Goal: Information Seeking & Learning: Learn about a topic

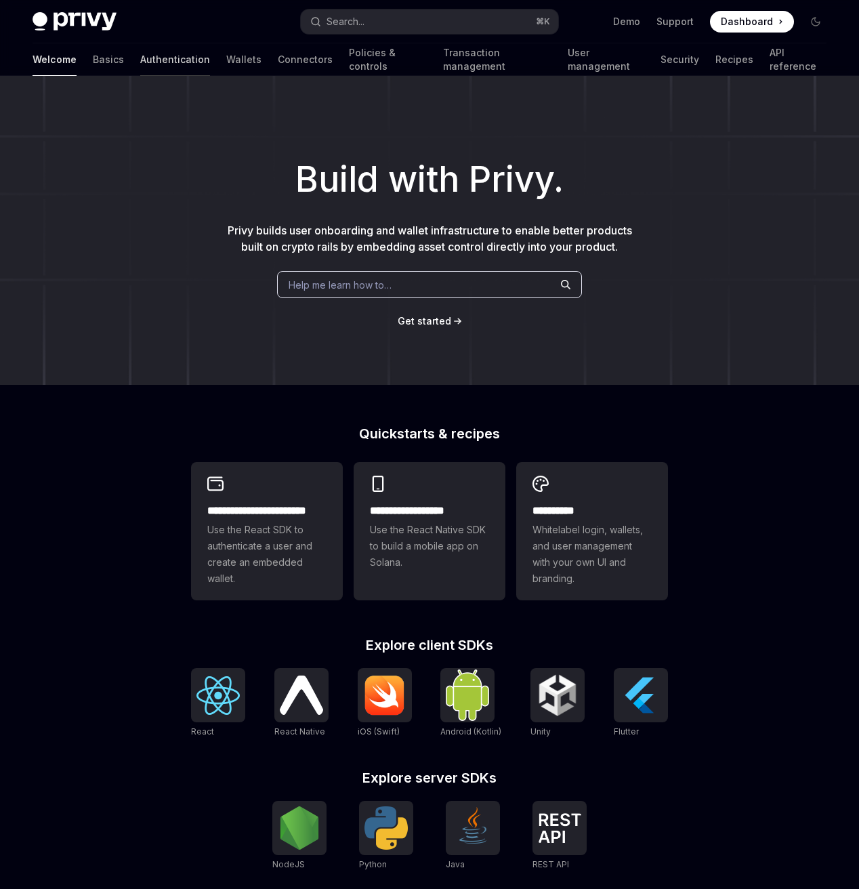
click at [140, 63] on link "Authentication" at bounding box center [175, 59] width 70 height 33
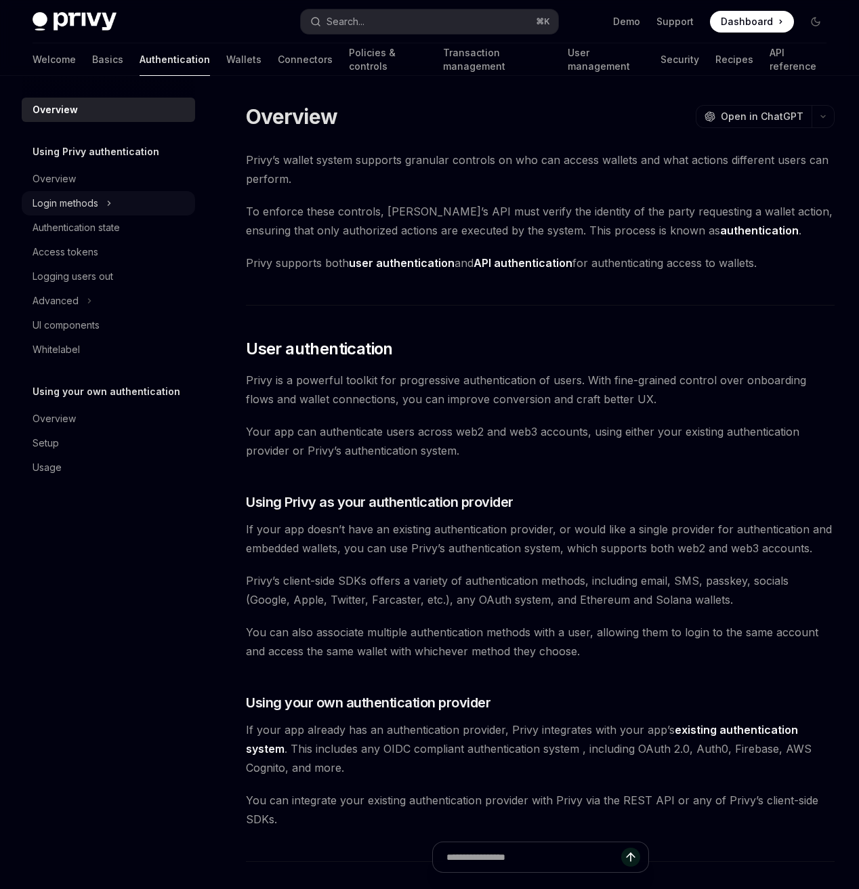
click at [107, 207] on icon at bounding box center [108, 203] width 5 height 16
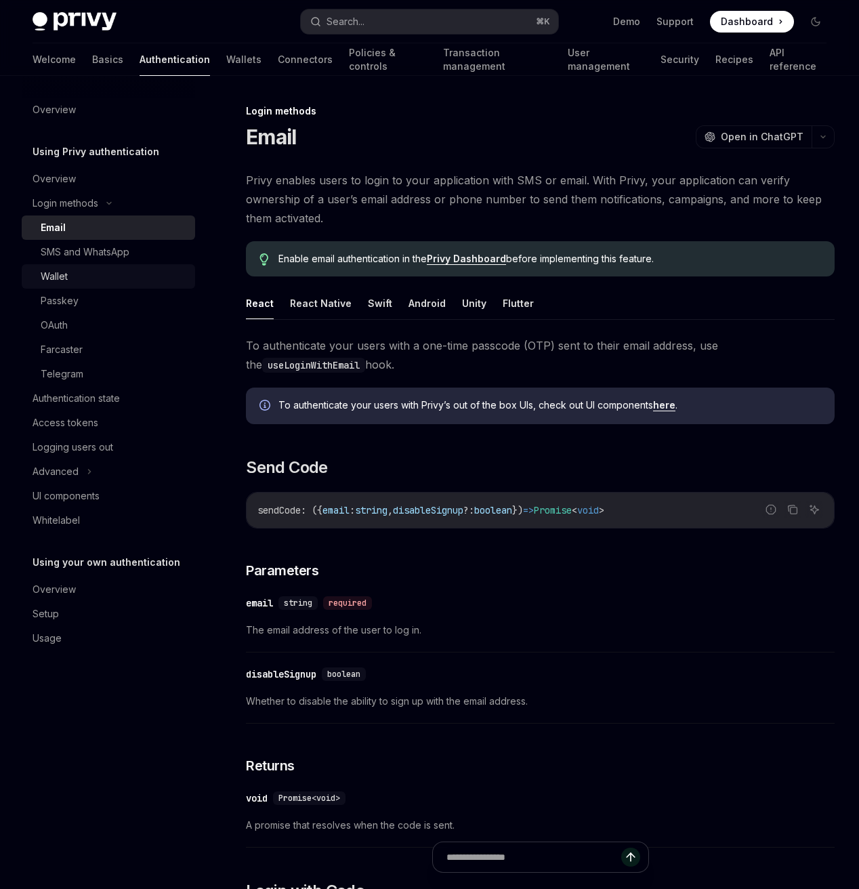
click at [137, 273] on div "Wallet" at bounding box center [114, 276] width 146 height 16
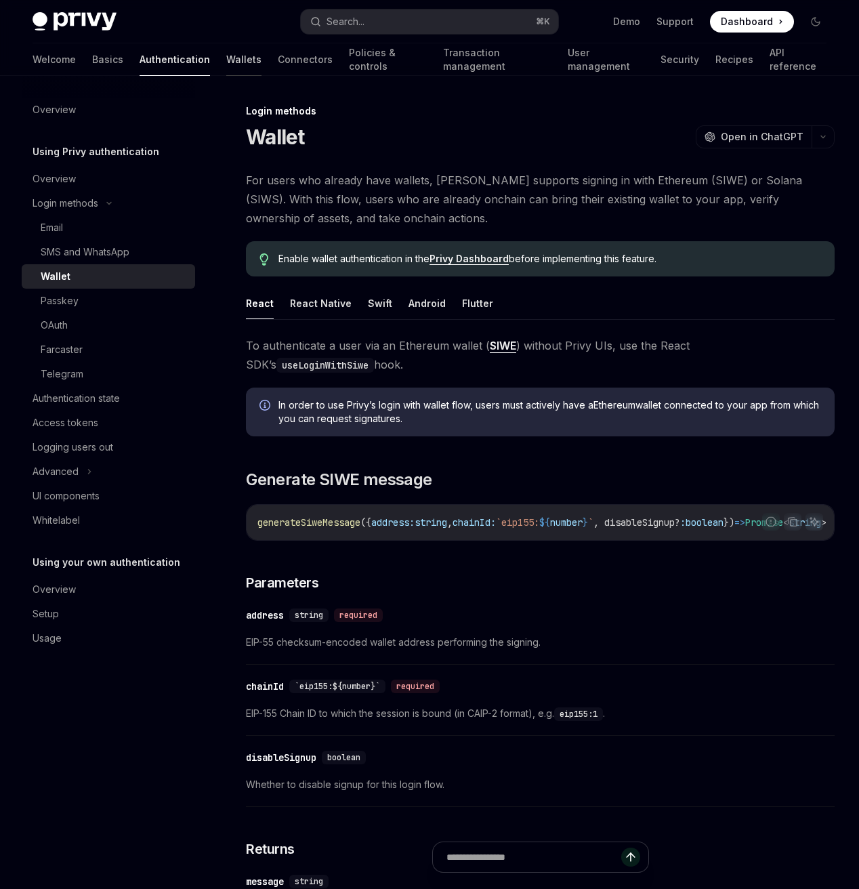
click at [226, 58] on link "Wallets" at bounding box center [243, 59] width 35 height 33
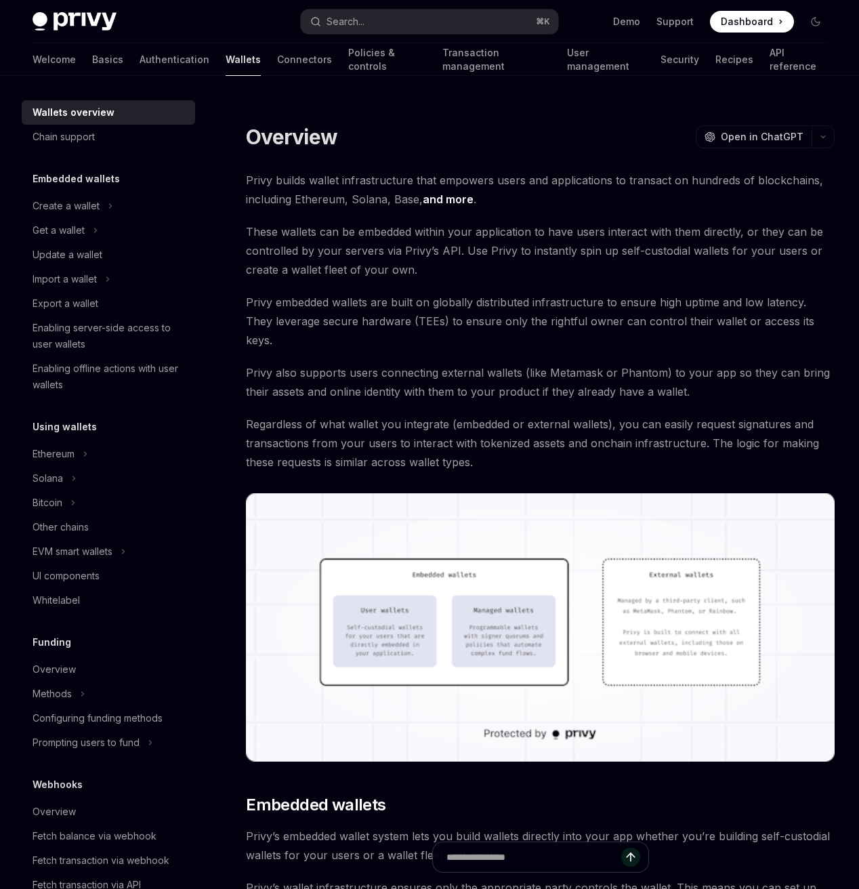
scroll to position [18, 0]
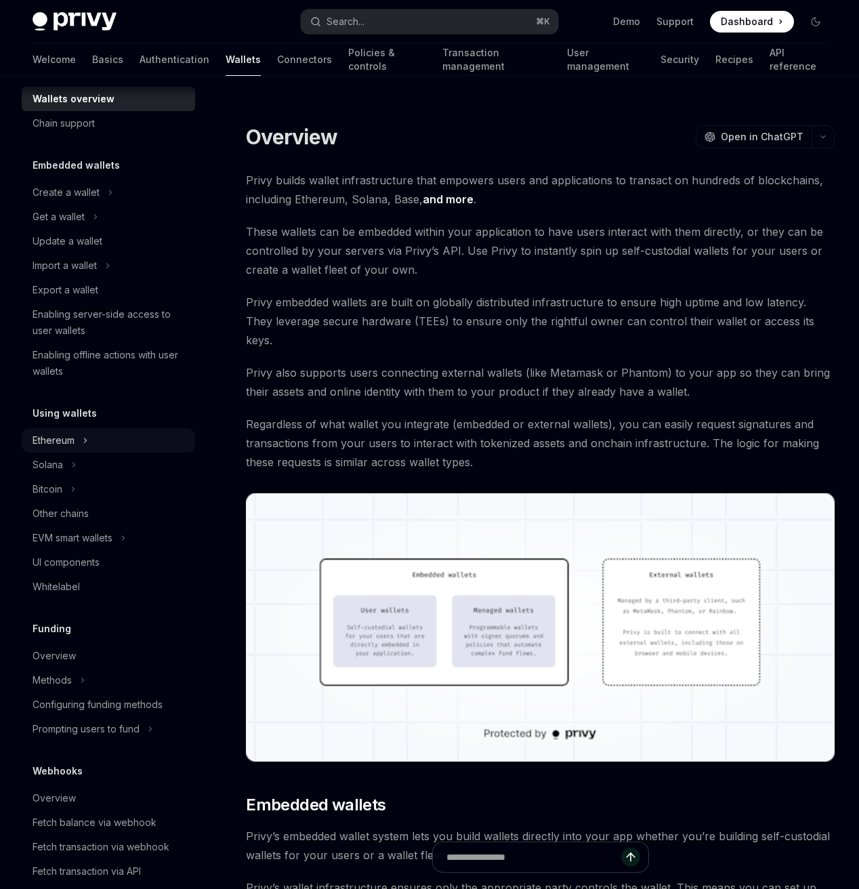
click at [121, 432] on div "Ethereum" at bounding box center [108, 440] width 173 height 24
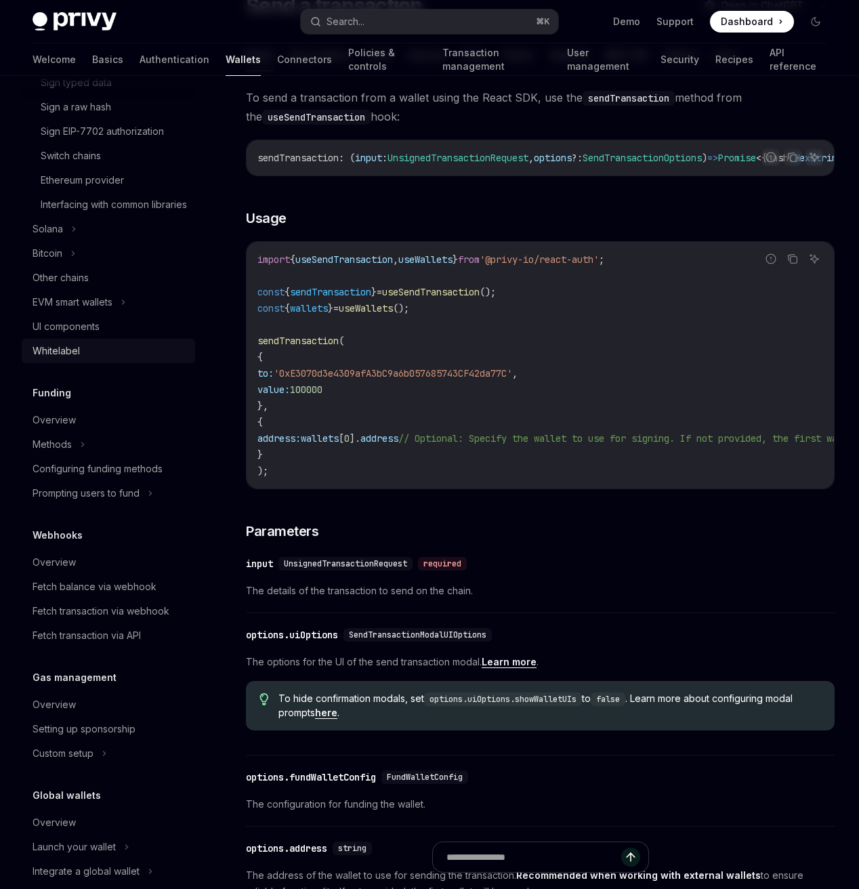
scroll to position [457, 0]
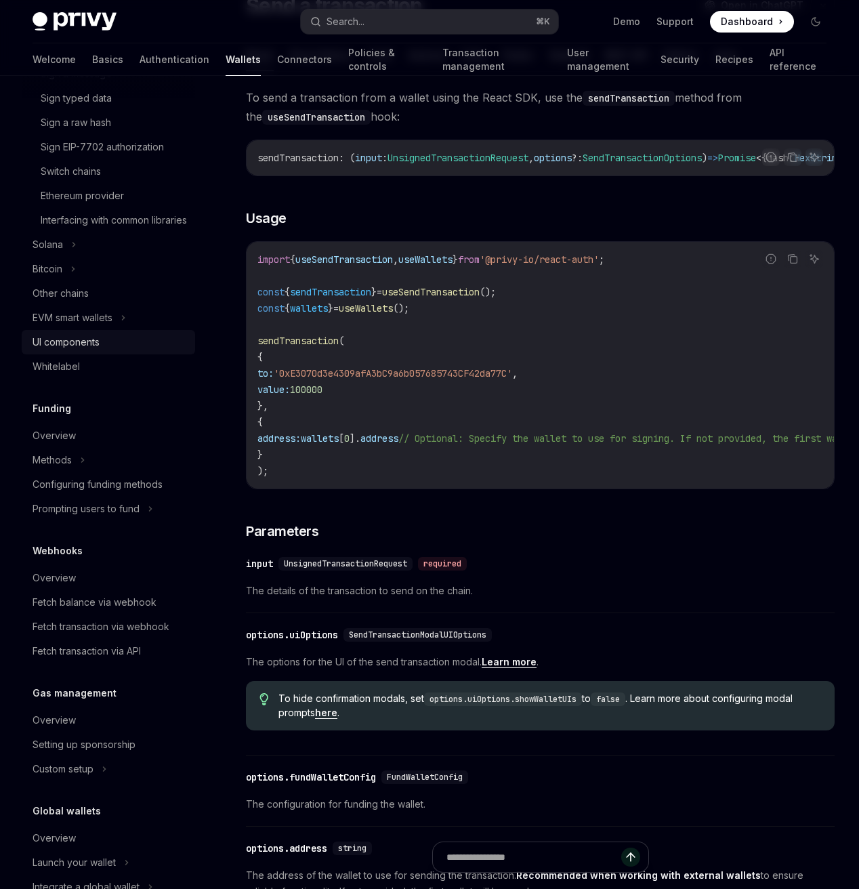
click at [87, 350] on div "UI components" at bounding box center [66, 342] width 67 height 16
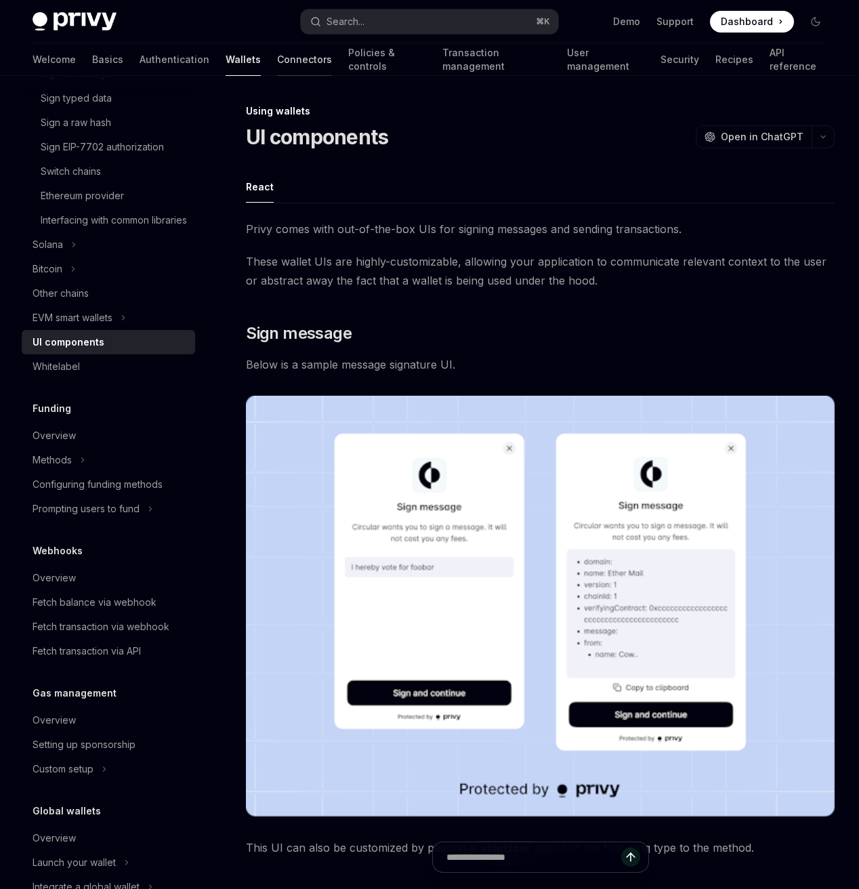
click at [277, 68] on link "Connectors" at bounding box center [304, 59] width 55 height 33
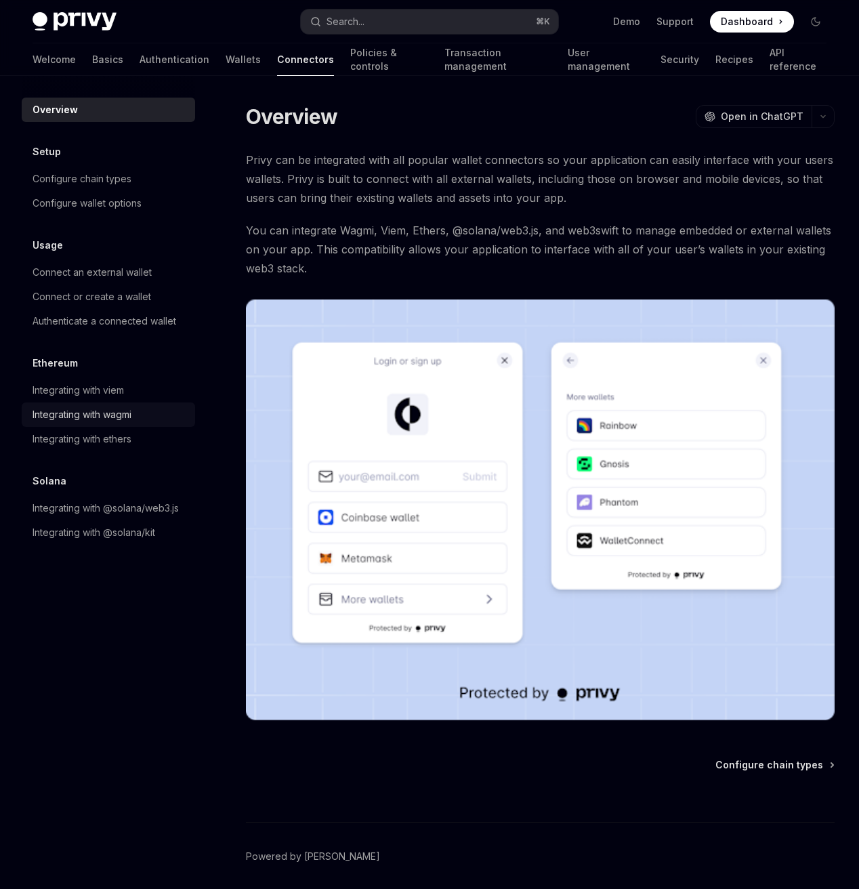
click at [119, 408] on div "Integrating with wagmi" at bounding box center [82, 415] width 99 height 16
type textarea "*"
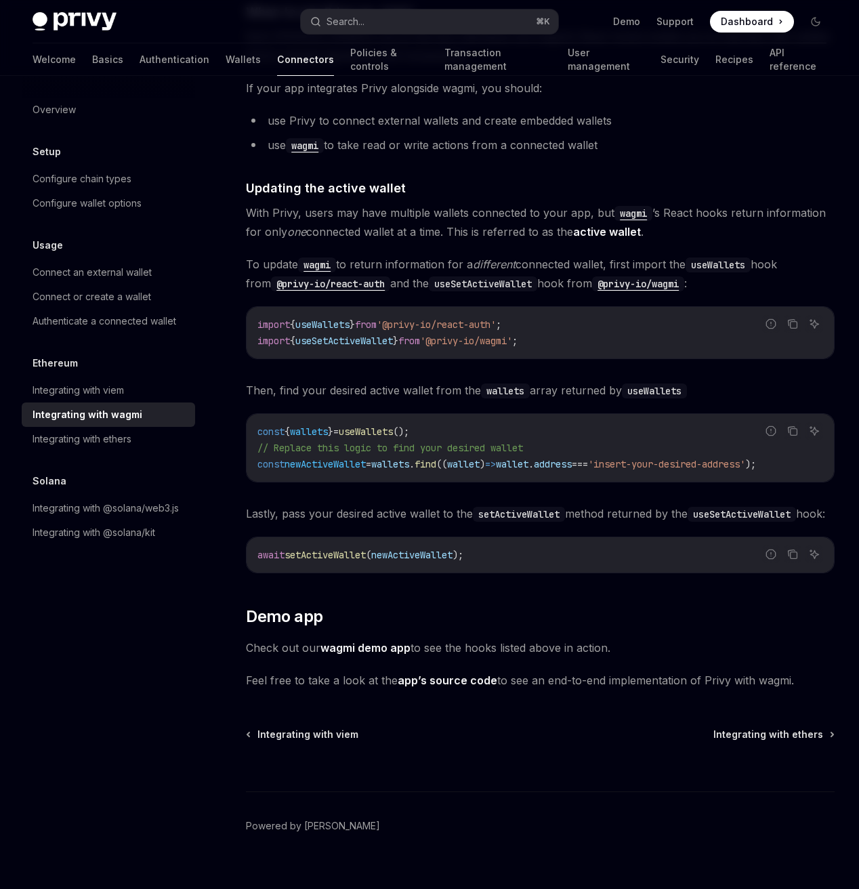
scroll to position [3405, 0]
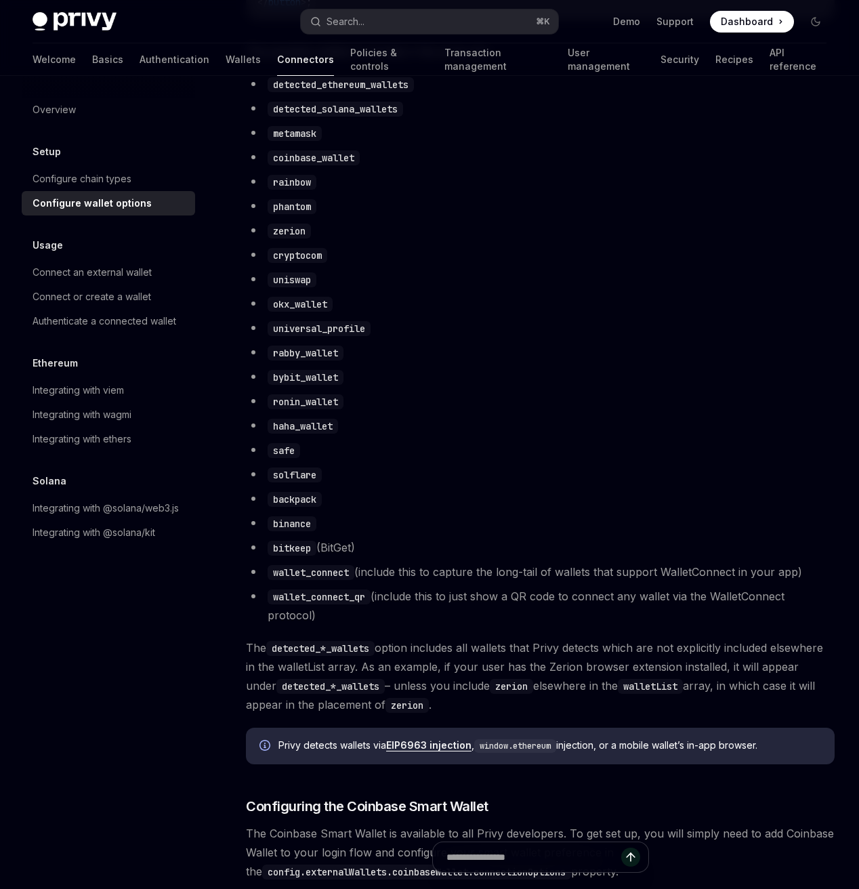
scroll to position [769, 0]
